Goal: Task Accomplishment & Management: Manage account settings

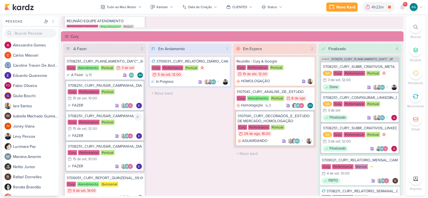
scroll to position [31, 0]
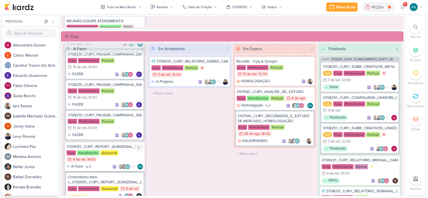
click at [118, 146] on div "3709051_CURY_REPORT_QUINZENAL_09.09" at bounding box center [105, 146] width 76 height 5
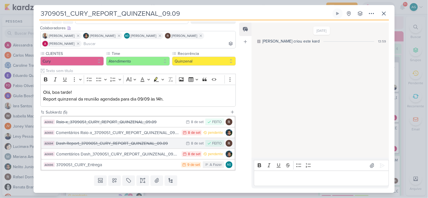
click at [140, 144] on div "Dash Report_3709051_CURY_REPORT_QUINZENAL_09.09" at bounding box center [119, 143] width 127 height 6
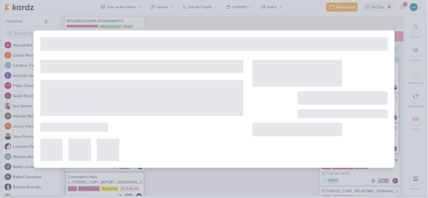
type input "Dash Report_3709051_CURY_REPORT_QUINZENAL_09.09"
type input "8 de setembro de 2025 às 23:59"
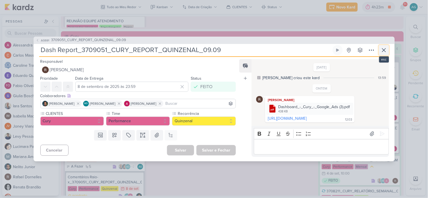
click at [383, 49] on icon at bounding box center [383, 50] width 3 height 3
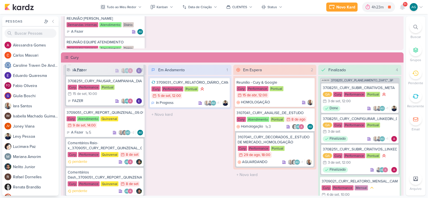
scroll to position [501, 0]
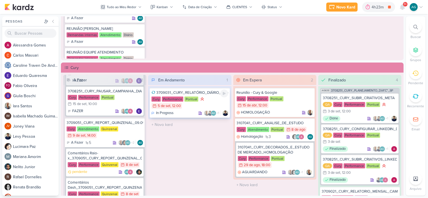
click at [199, 91] on div "3709031_CURY_RELATÓRIO_DIÁRIO_CAMPANHA_DIA"C"_SP" at bounding box center [189, 92] width 76 height 5
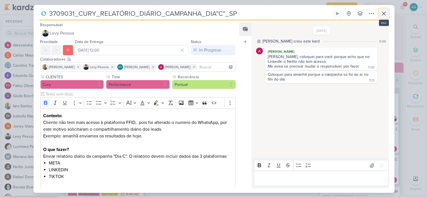
click at [383, 16] on icon at bounding box center [384, 13] width 7 height 7
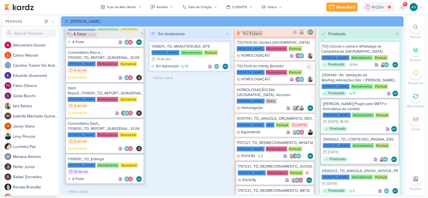
scroll to position [78, 0]
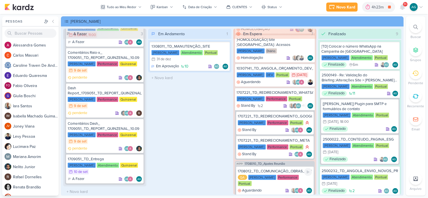
click at [284, 169] on div "1708012_TD_COMUNICAÇÃO_OBRAS_INICIADAS_IADL" at bounding box center [275, 171] width 74 height 5
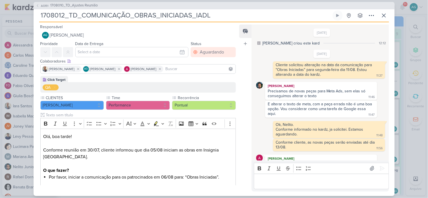
scroll to position [135, 0]
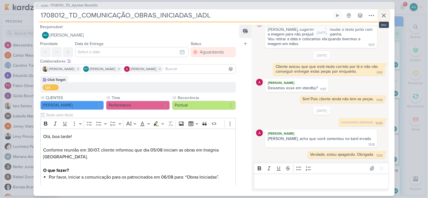
click at [385, 15] on icon at bounding box center [384, 15] width 7 height 7
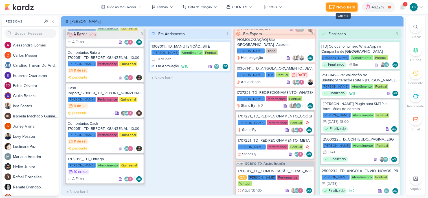
click at [351, 8] on div "Novo Kard" at bounding box center [346, 7] width 19 height 6
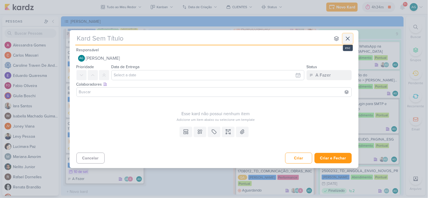
click at [351, 40] on icon at bounding box center [347, 38] width 7 height 7
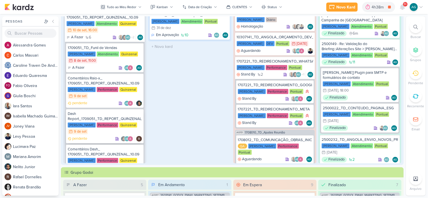
scroll to position [54, 0]
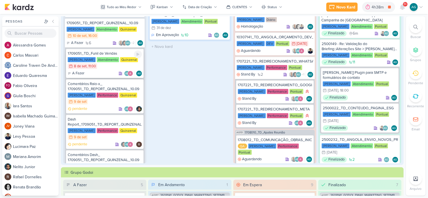
click at [107, 54] on div "1709051_TD_Funil de Vendas" at bounding box center [105, 53] width 74 height 5
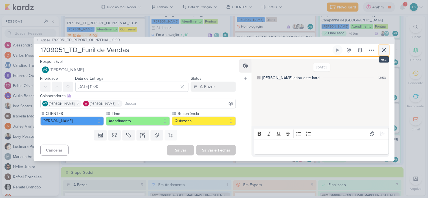
click at [385, 51] on icon at bounding box center [383, 50] width 3 height 3
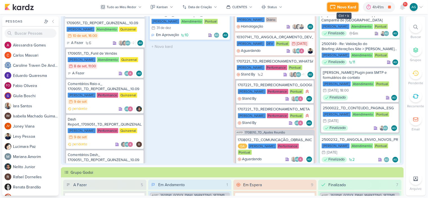
click at [348, 8] on div "Novo Kard" at bounding box center [346, 7] width 19 height 6
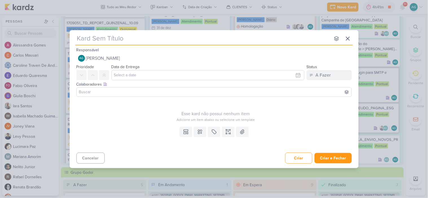
type input "1309091_TD_EVOLUÇÃO_DA_OBRA_INFINITY_BROOKLIN"
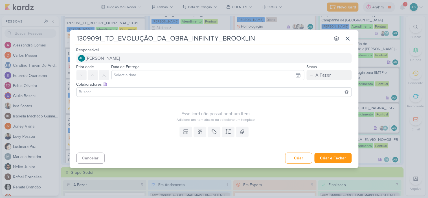
type input "1309091_TD_EVOLUÇÃO_DA_OBRA_INFINITY_BROOKLIN"
click at [103, 57] on span "[PERSON_NAME]" at bounding box center [103, 58] width 34 height 7
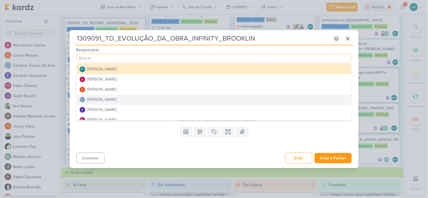
click at [148, 162] on div "Cancelar Criar Criar e Fechar Ctrl + Enter" at bounding box center [214, 158] width 289 height 14
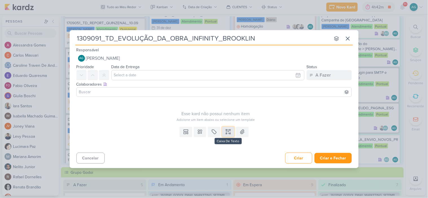
click at [229, 130] on icon at bounding box center [228, 130] width 3 height 0
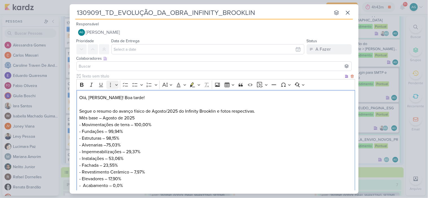
scroll to position [46, 0]
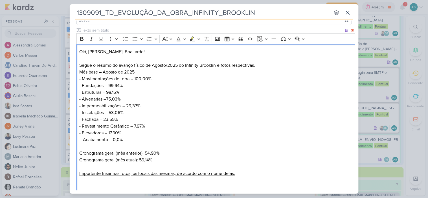
click at [152, 70] on p "Mês base – Agosto de 2025" at bounding box center [215, 72] width 273 height 7
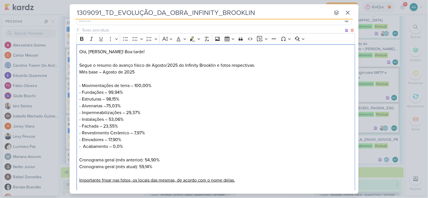
click at [257, 67] on p "Olá, Fabio! Boa tarde! Segue o resumo do avanço físico de Agosto/2025 do Infini…" at bounding box center [215, 59] width 273 height 20
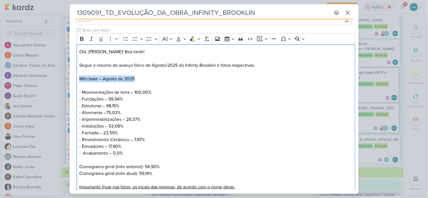
drag, startPoint x: 139, startPoint y: 76, endPoint x: 60, endPoint y: 79, distance: 79.3
click at [60, 79] on div "1309091_TD_EVOLUÇÃO_DA_OBRA_INFINITY_BROOKLIN nenhum grupo disponível esc Respo…" at bounding box center [214, 99] width 428 height 198
click at [82, 40] on icon "Editor toolbar" at bounding box center [82, 39] width 6 height 6
click at [192, 142] on p "- Fachada – 23,55% - Revestimento Cerâmico – 7,97%" at bounding box center [215, 137] width 273 height 14
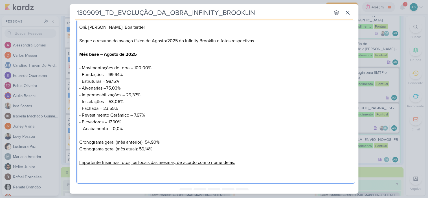
scroll to position [95, 0]
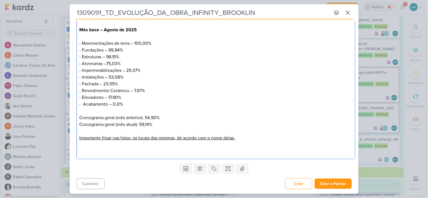
click at [103, 150] on p "Editor editing area: main" at bounding box center [215, 149] width 273 height 14
drag, startPoint x: 153, startPoint y: 151, endPoint x: 68, endPoint y: 149, distance: 84.4
click at [68, 149] on div "1309091_TD_EVOLUÇÃO_DA_OBRA_INFINITY_BROOKLIN nenhum grupo disponível esc Respo…" at bounding box center [214, 99] width 428 height 198
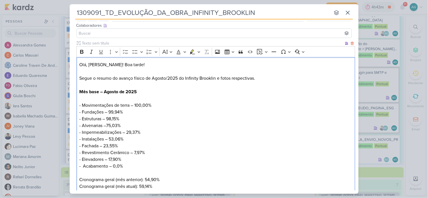
scroll to position [32, 0]
click at [84, 51] on icon "Editor toolbar" at bounding box center [82, 53] width 6 height 6
click at [198, 144] on p "- Fachada – 23,55% - Revestimento Cerâmico – 7,97%" at bounding box center [215, 150] width 273 height 14
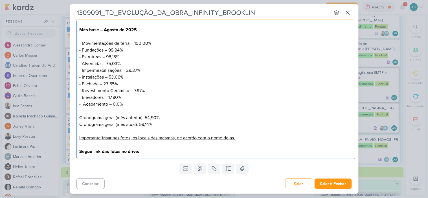
click at [161, 152] on p "Segue link das fotos no drive:" at bounding box center [215, 149] width 273 height 14
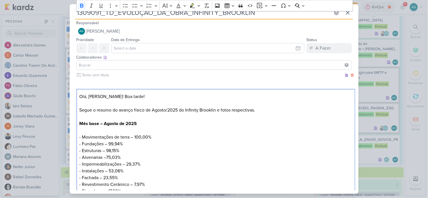
scroll to position [0, 0]
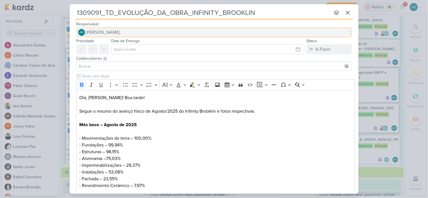
click at [120, 33] on span "[PERSON_NAME]" at bounding box center [103, 32] width 34 height 7
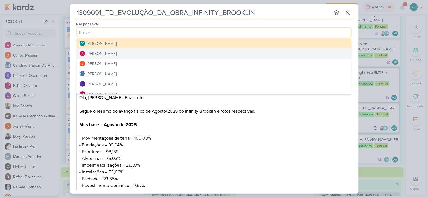
click at [117, 52] on div "[PERSON_NAME]" at bounding box center [102, 54] width 30 height 6
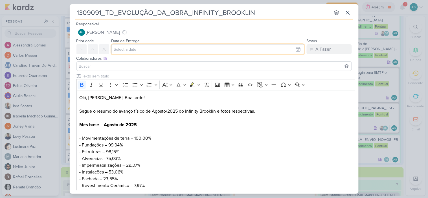
click at [125, 52] on input "text" at bounding box center [207, 49] width 193 height 10
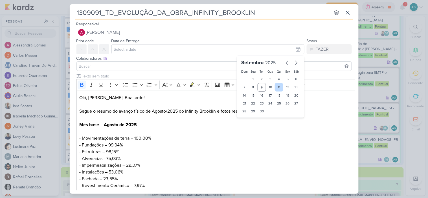
click at [278, 89] on div "11" at bounding box center [279, 87] width 9 height 8
type input "11 de setembro de 2025 às 23:59"
click at [141, 67] on input at bounding box center [214, 66] width 272 height 7
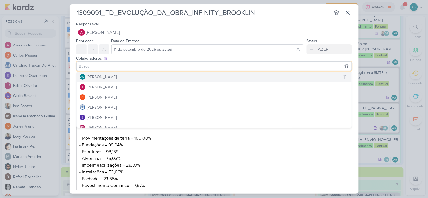
click at [124, 72] on button "AG Aline Gimenez Graciano" at bounding box center [214, 77] width 275 height 10
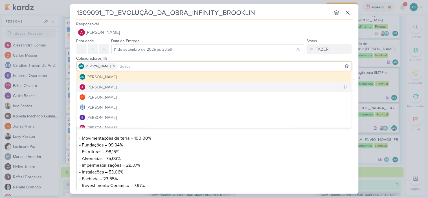
click at [124, 86] on button "[PERSON_NAME]" at bounding box center [214, 87] width 275 height 10
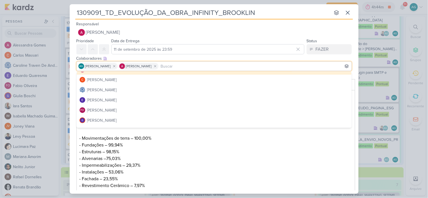
scroll to position [31, 0]
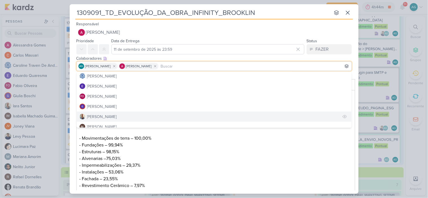
click at [107, 116] on button "[PERSON_NAME]" at bounding box center [214, 117] width 275 height 10
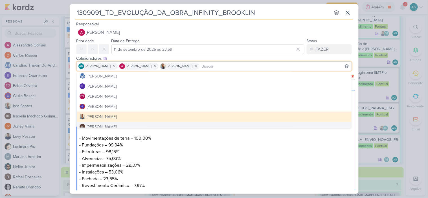
click at [201, 171] on p "- Instalações – 53,06%" at bounding box center [215, 172] width 273 height 7
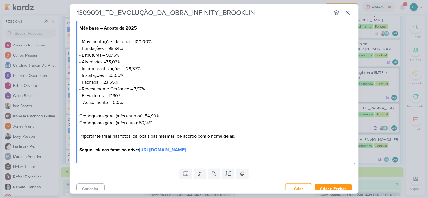
scroll to position [102, 0]
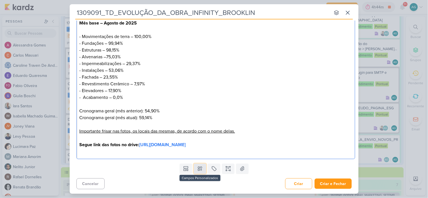
click at [198, 173] on button at bounding box center [200, 169] width 12 height 10
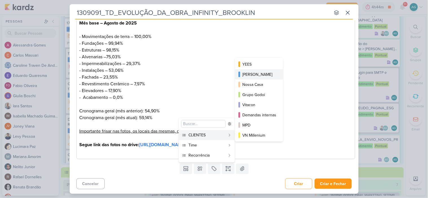
click at [256, 75] on div "[PERSON_NAME]" at bounding box center [259, 75] width 34 height 6
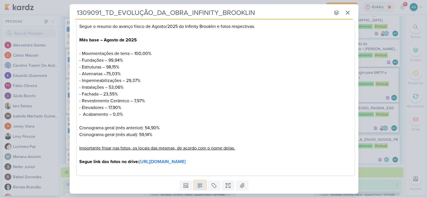
click at [200, 184] on icon at bounding box center [200, 186] width 6 height 6
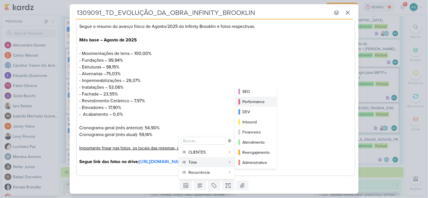
click at [256, 103] on div "Performance" at bounding box center [256, 102] width 28 height 6
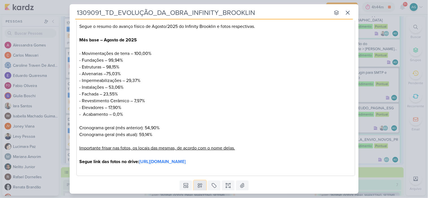
click at [200, 188] on icon at bounding box center [200, 186] width 4 height 4
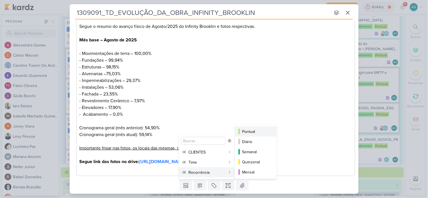
click at [256, 130] on div "Pontual" at bounding box center [256, 132] width 28 height 6
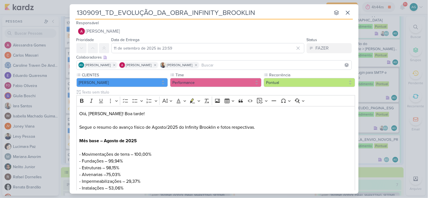
scroll to position [0, 0]
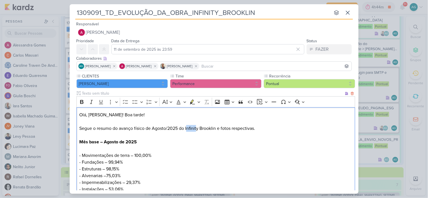
drag, startPoint x: 187, startPoint y: 128, endPoint x: 196, endPoint y: 128, distance: 9.1
click at [197, 128] on p "Olá, Fabio! Boa tarde! Segue o resumo do avanço físico de Agosto/2025 do Infini…" at bounding box center [215, 122] width 273 height 20
drag, startPoint x: 186, startPoint y: 130, endPoint x: 217, endPoint y: 128, distance: 31.1
click at [217, 128] on p "Olá, Fabio! Boa tarde! Segue o resumo do avanço físico de Agosto/2025 do Infini…" at bounding box center [215, 122] width 273 height 20
click at [82, 98] on button "Bold" at bounding box center [82, 102] width 8 height 8
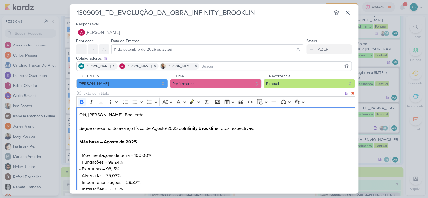
click at [261, 153] on p "- Movimentações de terra – 100,00%" at bounding box center [215, 155] width 273 height 7
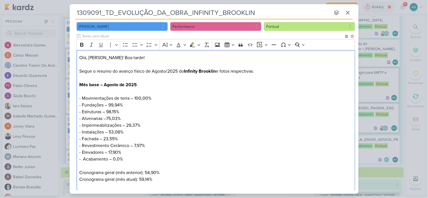
scroll to position [119, 0]
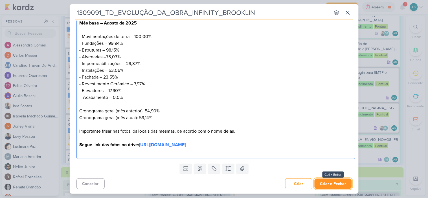
click at [339, 184] on button "Criar e Fechar" at bounding box center [333, 184] width 37 height 10
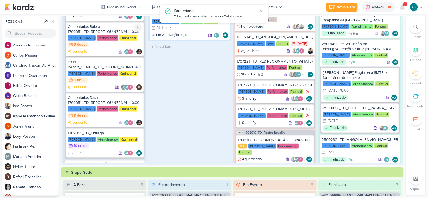
scroll to position [146, 0]
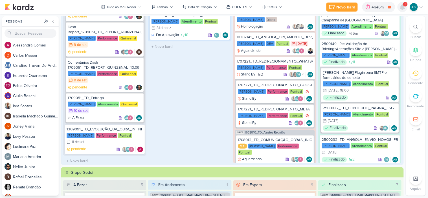
click at [404, 7] on icon at bounding box center [402, 7] width 5 height 5
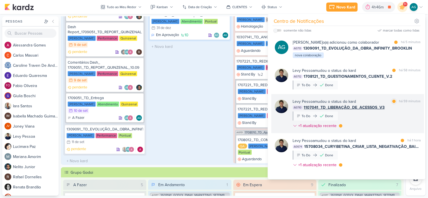
click at [386, 124] on div "Levy Pessoa mudou o status do kard marcar como lida há 59 minutos AG710 1107041…" at bounding box center [357, 115] width 128 height 32
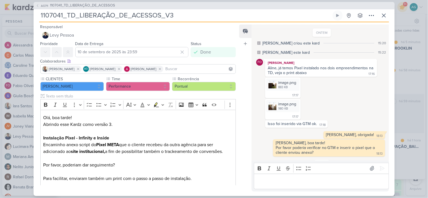
scroll to position [42, 0]
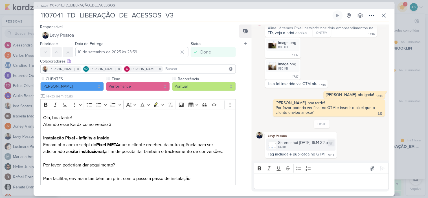
click at [325, 144] on div "Screenshot 2025-09-09 at 16.14.32.png" at bounding box center [305, 143] width 54 height 6
drag, startPoint x: 267, startPoint y: 154, endPoint x: 326, endPoint y: 154, distance: 58.4
click at [326, 154] on div "Tag incluida e publicada no GTM. 16:14" at bounding box center [300, 154] width 69 height 5
copy div "Tag incluida e publicada no GTM."
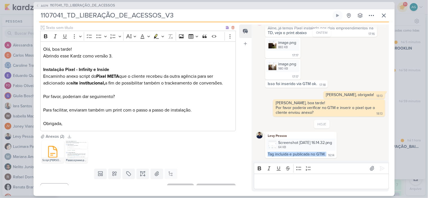
scroll to position [79, 0]
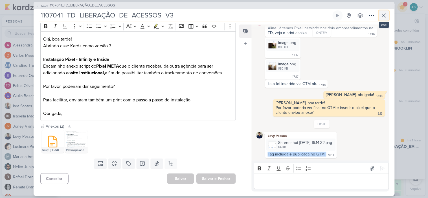
click at [384, 15] on icon at bounding box center [384, 15] width 7 height 7
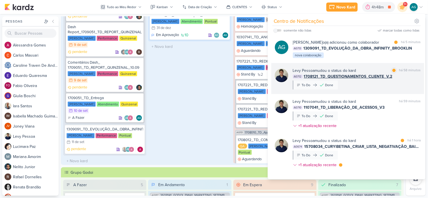
click at [362, 90] on div "Levy Pessoa mudou o status do kard marcar como lida há 58 minutos AG712 1708121…" at bounding box center [357, 79] width 128 height 22
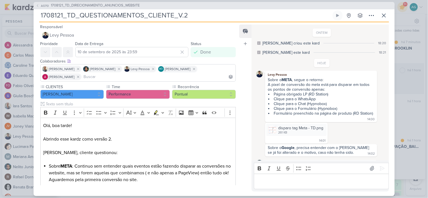
scroll to position [33, 0]
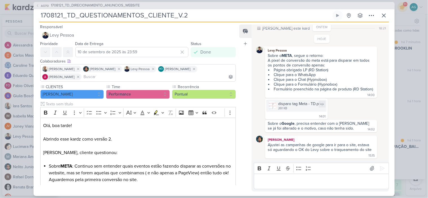
click at [309, 106] on div "261 KB" at bounding box center [300, 108] width 45 height 5
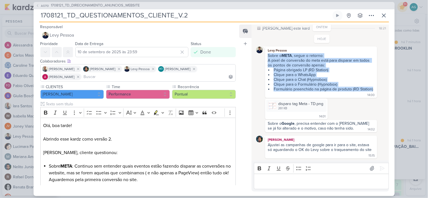
drag, startPoint x: 268, startPoint y: 45, endPoint x: 353, endPoint y: 87, distance: 95.1
click at [353, 87] on span "Sobre o META , segue o retorno: A pixel de conversão do meta está para disparar…" at bounding box center [321, 72] width 107 height 38
copy span "Sobre o META , segue o retorno: A pixel de conversão do meta está para disparar…"
click at [306, 101] on div "disparo tag Meta - TD.png" at bounding box center [300, 104] width 45 height 6
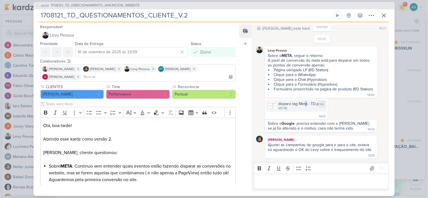
click at [297, 109] on div "disparo tag Meta - TD.png 261 KB" at bounding box center [296, 106] width 60 height 12
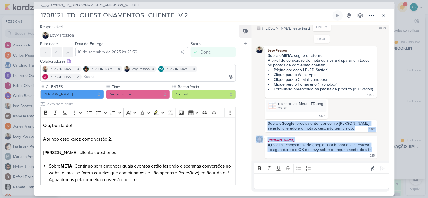
drag, startPoint x: 267, startPoint y: 123, endPoint x: 371, endPoint y: 147, distance: 106.6
click at [371, 147] on div "HOJE Levy Pessoa Sobre o META , segue o retorno: A pixel de conversão do meta e…" at bounding box center [321, 97] width 131 height 124
copy div "Sobre o Google , precisa entender com o Nelito se já foi alterado e o motivo, c…"
click at [346, 77] on li "Clique para o Chat (Hypnobox)" at bounding box center [321, 79] width 106 height 5
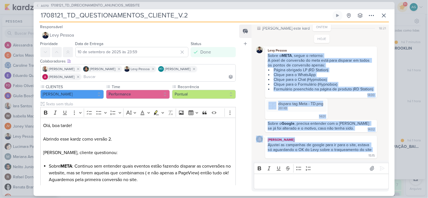
drag, startPoint x: 267, startPoint y: 47, endPoint x: 372, endPoint y: 153, distance: 148.8
click at [372, 153] on div "HOJE Levy Pessoa Sobre o META , segue o retorno: A pixel de conversão do meta e…" at bounding box center [321, 97] width 131 height 124
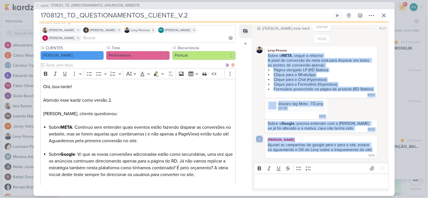
scroll to position [63, 0]
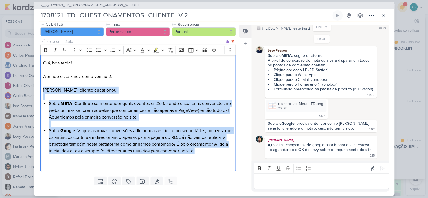
drag, startPoint x: 43, startPoint y: 90, endPoint x: 99, endPoint y: 158, distance: 88.3
click at [99, 158] on div "Olá, boa tarde! Abrindo esse kardz como versão 2. Levy, cliente questionou: Sob…" at bounding box center [138, 113] width 196 height 117
copy div "Levy, cliente questionou: Sobre META : Continuo sem entender quais eventos estã…"
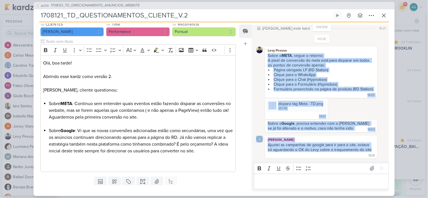
drag, startPoint x: 268, startPoint y: 47, endPoint x: 370, endPoint y: 151, distance: 146.0
click at [370, 151] on div "HOJE Levy Pessoa Sobre o META , segue o retorno: A pixel de conversão do meta e…" at bounding box center [321, 97] width 131 height 124
copy div "Sobre o META , segue o retorno: A pixel de conversão do meta está para disparar…"
click at [385, 14] on icon at bounding box center [383, 15] width 3 height 3
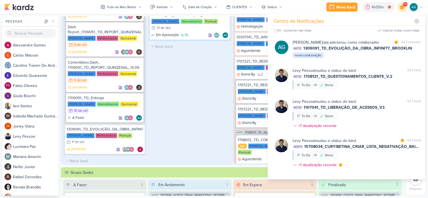
click at [402, 9] on icon at bounding box center [402, 7] width 7 height 7
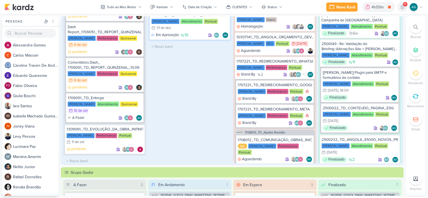
click at [402, 9] on icon at bounding box center [402, 7] width 5 height 5
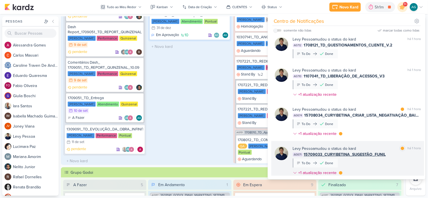
scroll to position [0, 0]
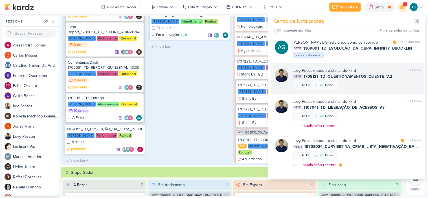
click at [377, 89] on div "Levy Pessoa mudou o status do kard marcar como não lida há 1 hora AG712 1708121…" at bounding box center [357, 79] width 128 height 22
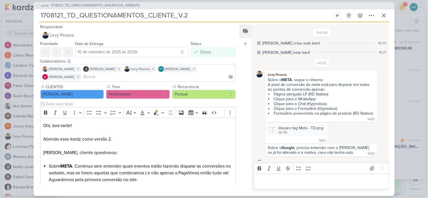
scroll to position [33, 0]
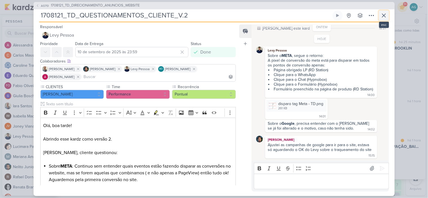
click at [384, 16] on icon at bounding box center [383, 15] width 3 height 3
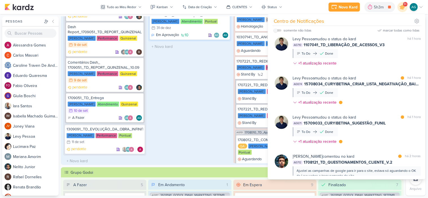
scroll to position [94, 0]
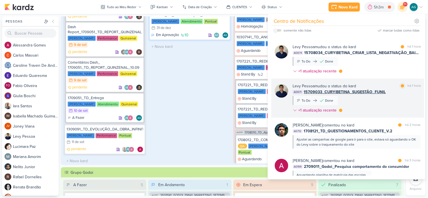
click at [379, 106] on div "Levy Pessoa mudou o status do kard marcar como lida há 1 hora AG671 15709033_CU…" at bounding box center [357, 99] width 128 height 32
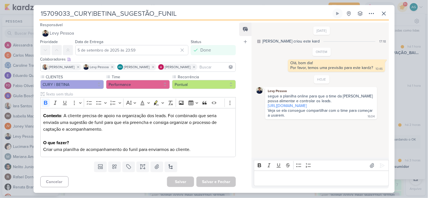
click at [330, 114] on div "Veja se ela consegue compartilhar com o time para começar a usarem." at bounding box center [321, 113] width 106 height 10
click at [307, 108] on link "https://docs.google.com/spreadsheets/d/1MpnbQpWXxOQxMGrZXyACXguWnelFzrP3aDs0Nk7…" at bounding box center [287, 106] width 39 height 5
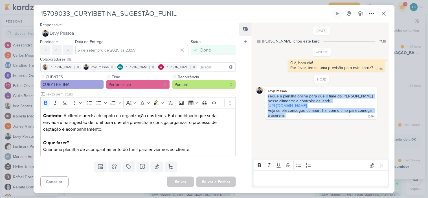
drag, startPoint x: 291, startPoint y: 122, endPoint x: 261, endPoint y: 97, distance: 39.8
click at [261, 97] on div "Levy Pessoa segue a planilha online para que o time da Betina possa alimentar e…" at bounding box center [321, 103] width 131 height 32
copy div "segue a planilha online para que o time da Betina possa alimentar e controlar o…"
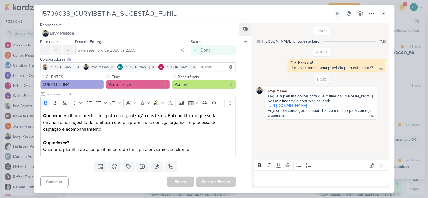
click at [323, 129] on div "3/9/25 Aline criou este kard 17:18 ONTEM Olá, bom dia! 10:46" at bounding box center [320, 90] width 137 height 135
click at [263, 108] on div "Levy Pessoa segue a planilha online para que o time da Betina possa alimentar e…" at bounding box center [321, 103] width 131 height 32
drag, startPoint x: 184, startPoint y: 15, endPoint x: 12, endPoint y: 14, distance: 172.4
click at [12, 14] on div "15709033_CURY|BETINA_SUGESTÃO_FUNIL Criado por mim" at bounding box center [214, 99] width 428 height 198
click at [386, 15] on icon at bounding box center [384, 13] width 7 height 7
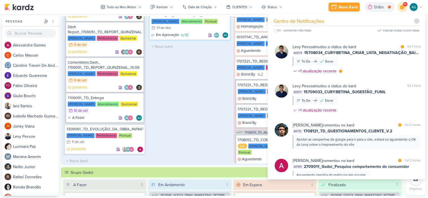
click at [403, 9] on icon at bounding box center [402, 7] width 7 height 7
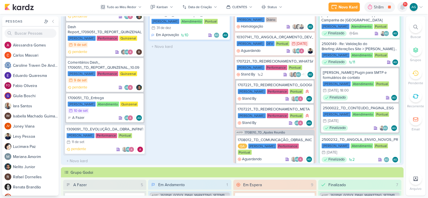
click at [403, 9] on icon at bounding box center [402, 7] width 5 height 5
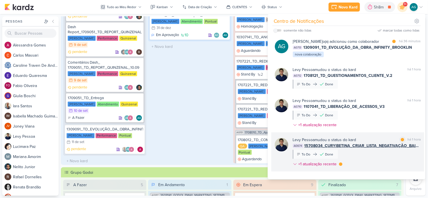
scroll to position [0, 0]
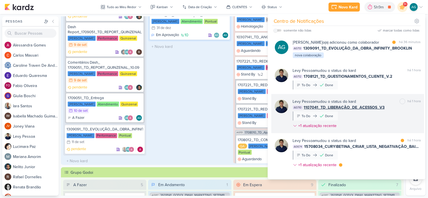
click at [379, 123] on div "Levy Pessoa mudou o status do kard marcar como não lida há 1 hora AG710 1107041…" at bounding box center [357, 115] width 128 height 32
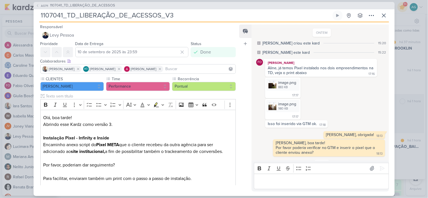
scroll to position [42, 0]
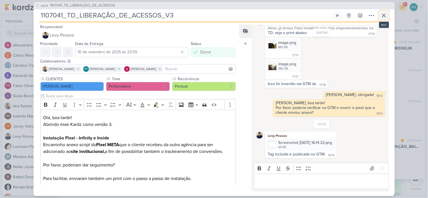
click at [385, 16] on icon at bounding box center [383, 15] width 3 height 3
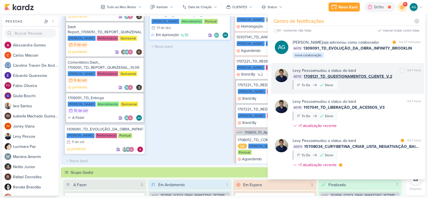
scroll to position [31, 0]
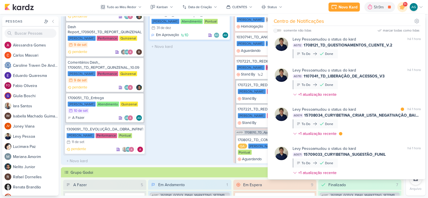
click at [375, 135] on div "Levy Pessoa mudou o status do kard marcar como lida há 1 hora AG674 15708034_CU…" at bounding box center [357, 123] width 128 height 32
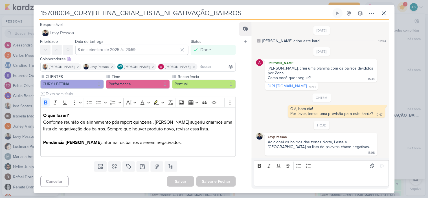
scroll to position [1, 0]
click at [307, 84] on link "https://docs.google.com/spreadsheets/d/1f8fO5cVlmlX0RMe7_iuaJK8DWAMPjLGPWCQvLMQ…" at bounding box center [287, 86] width 39 height 5
click at [384, 14] on icon at bounding box center [384, 13] width 7 height 7
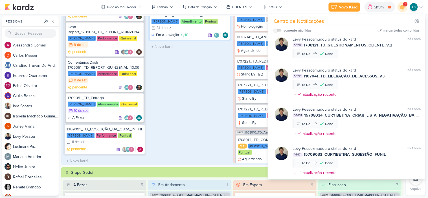
click at [202, 97] on div "Em Andamento 1 1308011_TD_MANUTENÇÃO_SITE [PERSON_NAME] Atendimento Pontual 31/…" at bounding box center [189, 80] width 83 height 166
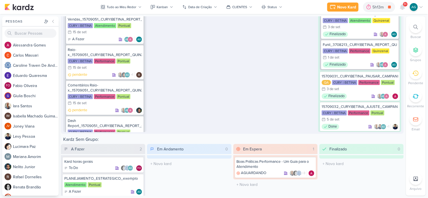
scroll to position [964, 0]
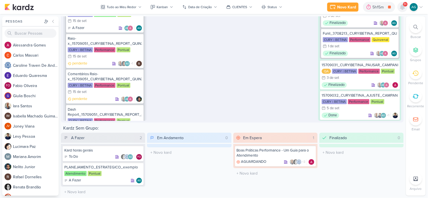
click at [403, 9] on icon at bounding box center [402, 7] width 5 height 5
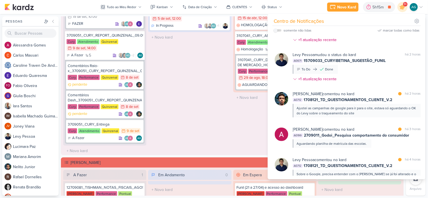
scroll to position [588, 0]
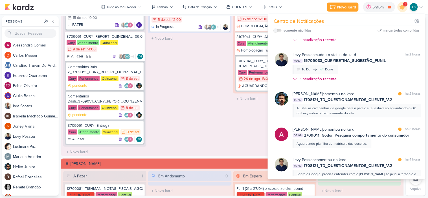
click at [216, 122] on div "Em Andamento 1 3709031_CURY_RELATÓRIO_DIÁRIO_CAMPANHA_DIA"C"_SP Cury Performanc…" at bounding box center [189, 72] width 83 height 166
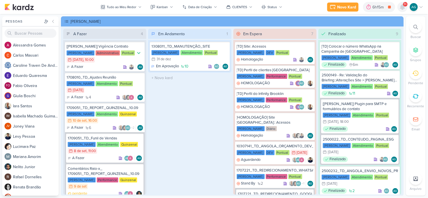
click at [405, 8] on icon at bounding box center [402, 7] width 5 height 5
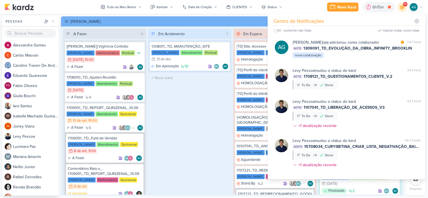
click at [198, 110] on div "Em Andamento 1 1308011_TD_MANUTENÇÃO_SITE [PERSON_NAME] Atendimento Pontual 31/…" at bounding box center [189, 112] width 83 height 166
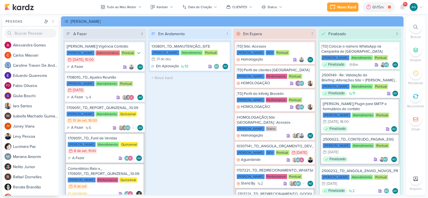
click at [416, 25] on icon at bounding box center [416, 27] width 5 height 5
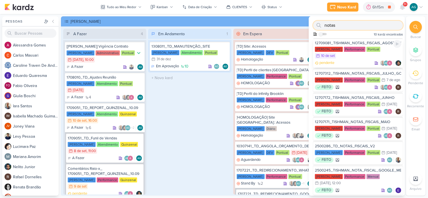
type input "notas"
click at [353, 60] on div "pendente AG" at bounding box center [358, 63] width 86 height 6
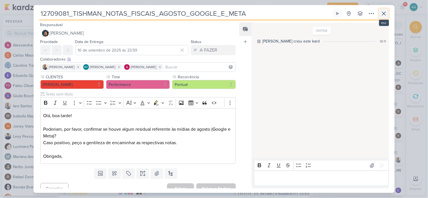
click at [384, 15] on icon at bounding box center [384, 13] width 7 height 7
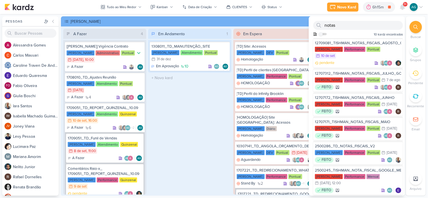
click at [210, 117] on div "Em Andamento 1 1308011_TD_MANUTENÇÃO_SITE [PERSON_NAME] Atendimento Pontual 31/…" at bounding box center [189, 112] width 83 height 166
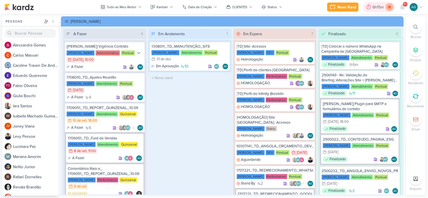
click at [389, 8] on icon at bounding box center [389, 7] width 3 height 3
